Goal: Navigation & Orientation: Find specific page/section

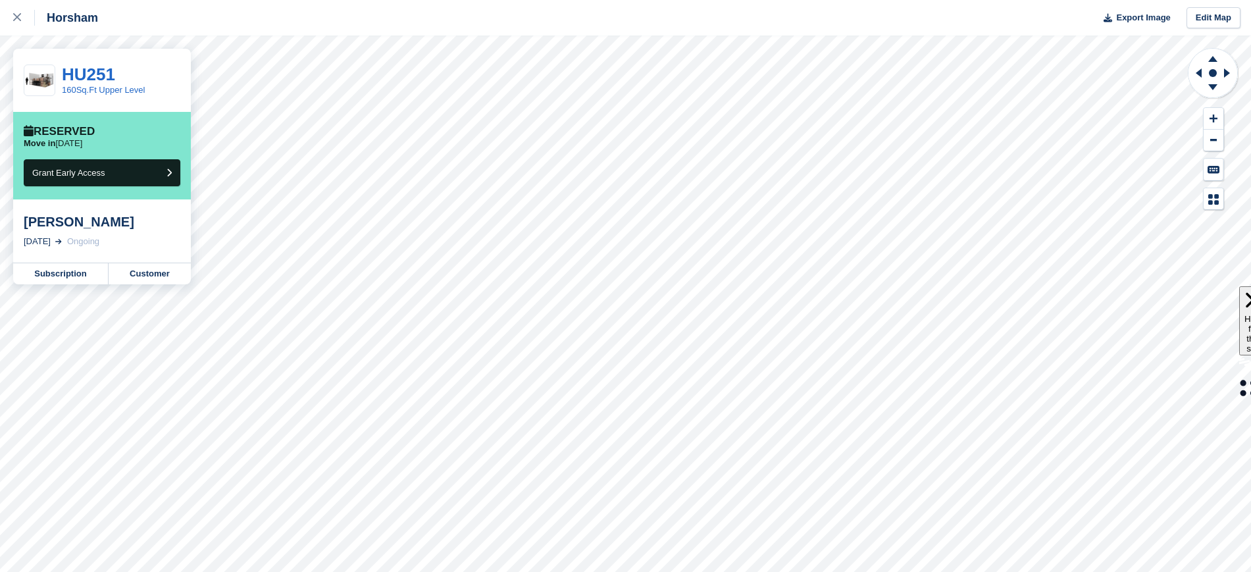
click at [20, 24] on div at bounding box center [24, 18] width 22 height 16
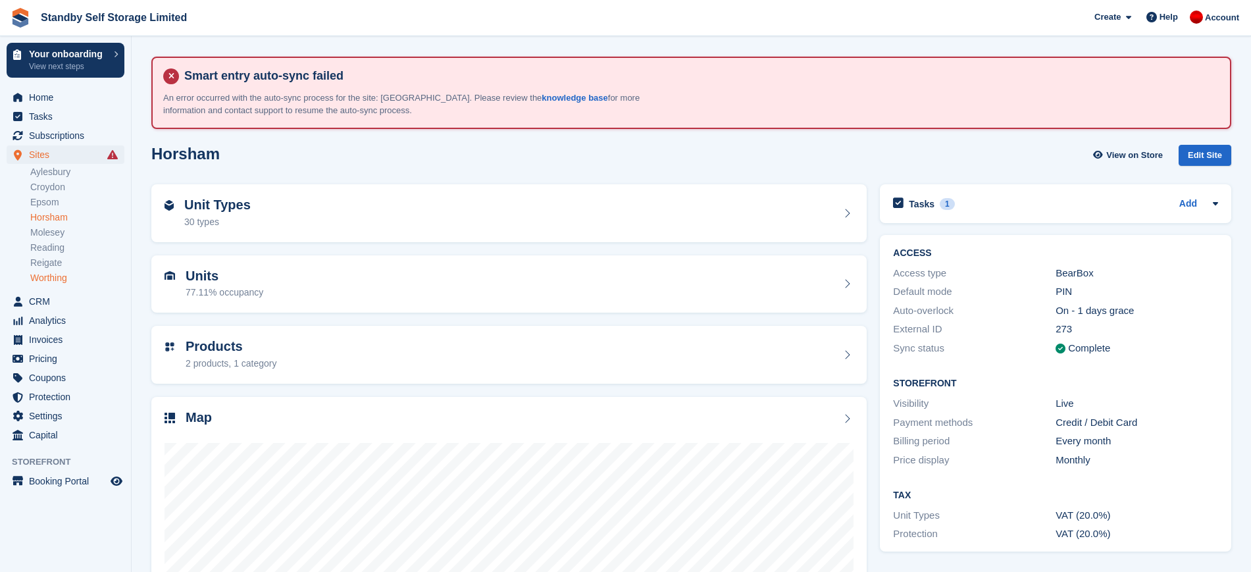
click at [68, 272] on link "Worthing" at bounding box center [77, 278] width 94 height 12
click at [68, 276] on link "Worthing" at bounding box center [77, 278] width 94 height 12
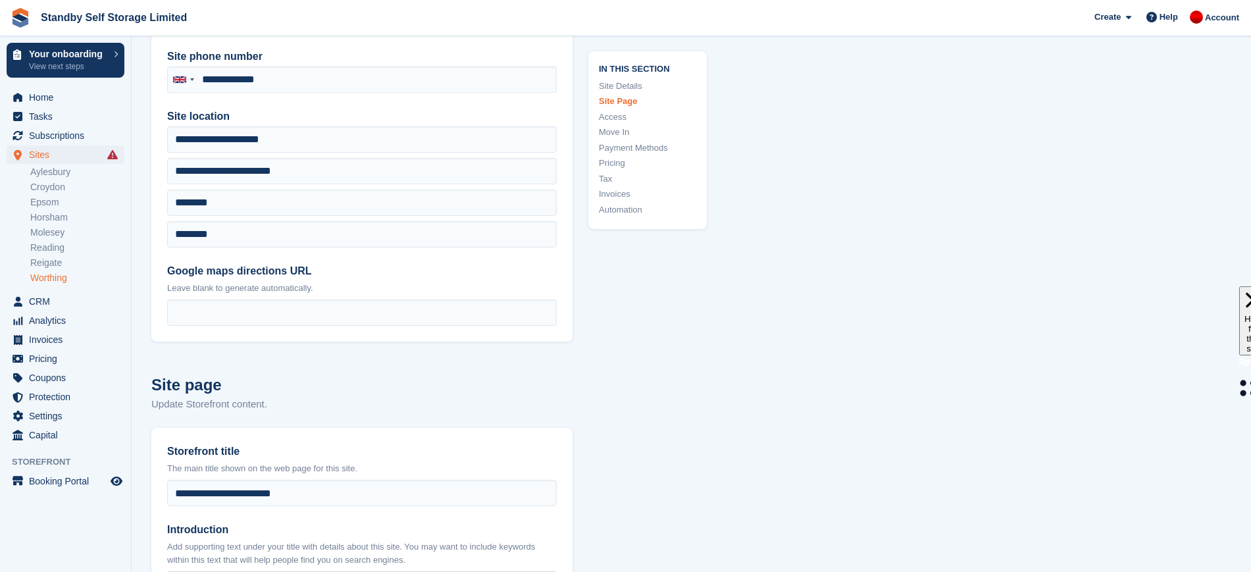
scroll to position [271, 0]
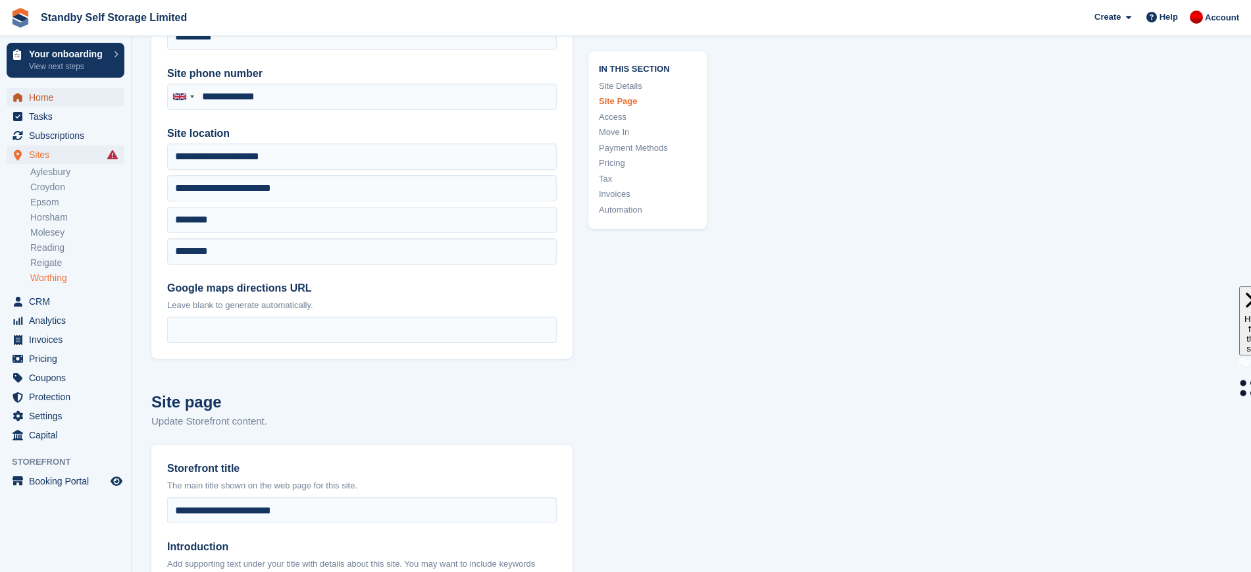
click at [76, 95] on span "Home" at bounding box center [68, 97] width 79 height 18
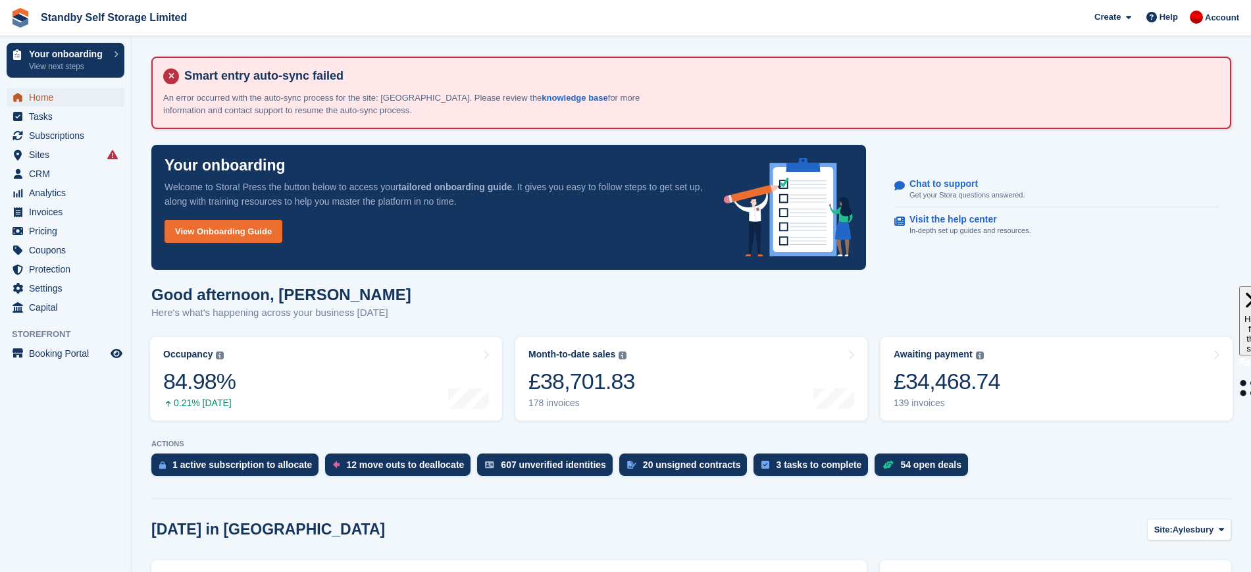
click at [68, 95] on span "Home" at bounding box center [68, 97] width 79 height 18
click at [61, 94] on span "Home" at bounding box center [68, 97] width 79 height 18
click at [948, 391] on div "£34,468.74" at bounding box center [946, 381] width 107 height 27
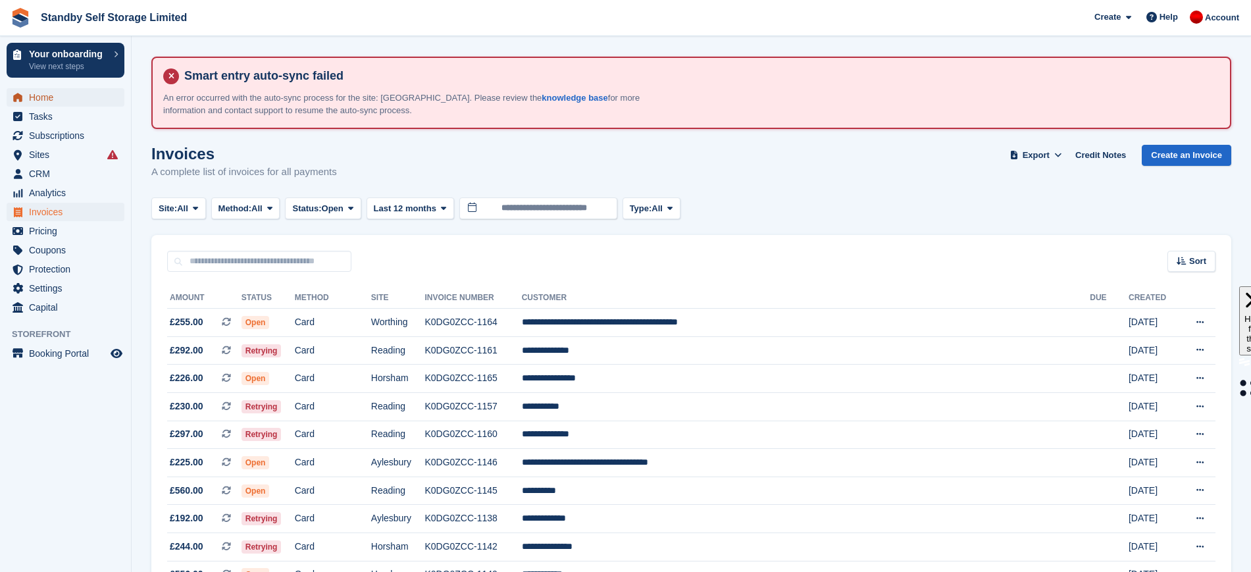
click at [68, 98] on span "Home" at bounding box center [68, 97] width 79 height 18
